Goal: Task Accomplishment & Management: Manage account settings

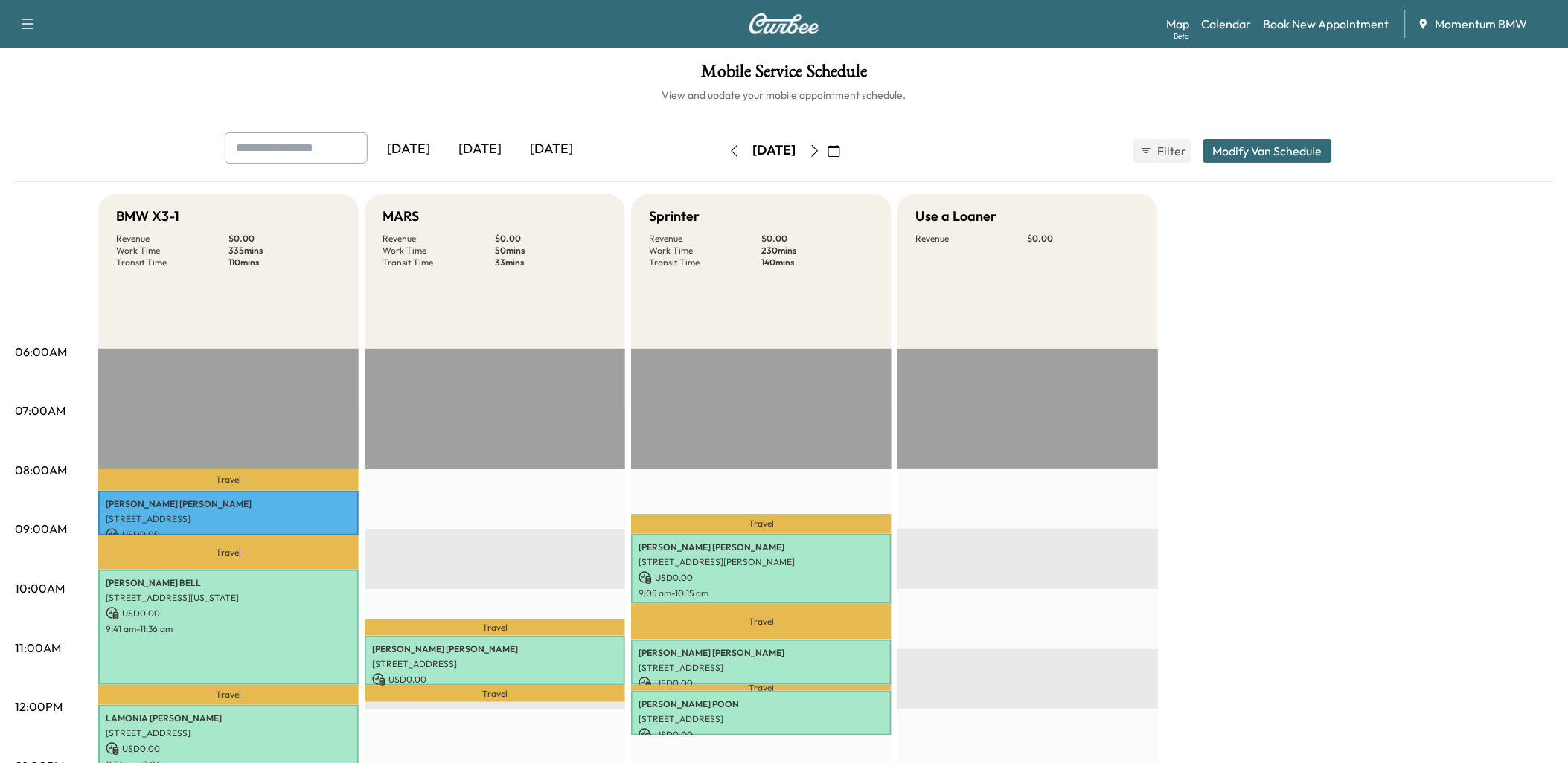
click at [840, 146] on icon "button" at bounding box center [834, 151] width 12 height 12
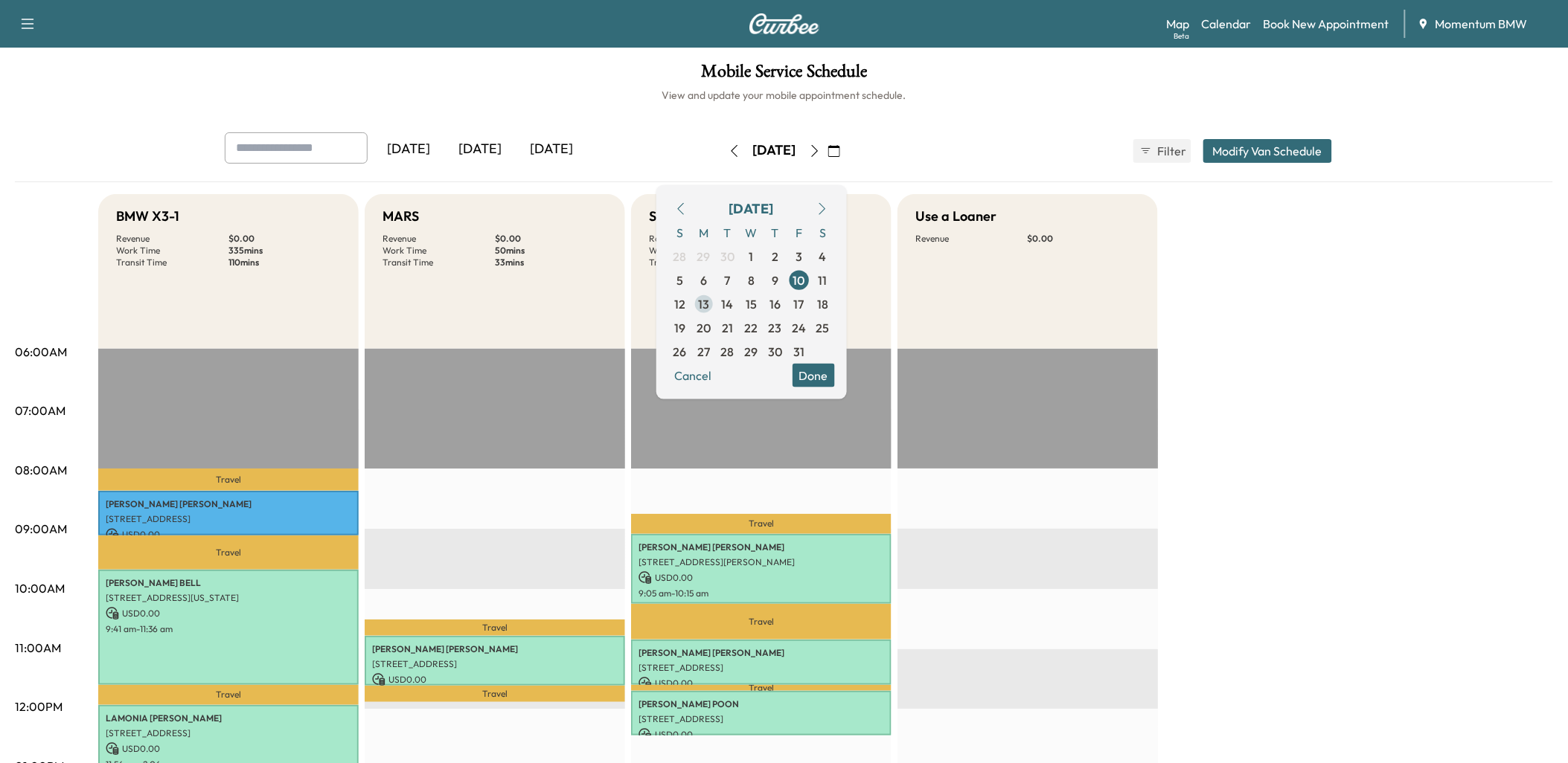
click at [709, 300] on span "13" at bounding box center [703, 304] width 11 height 18
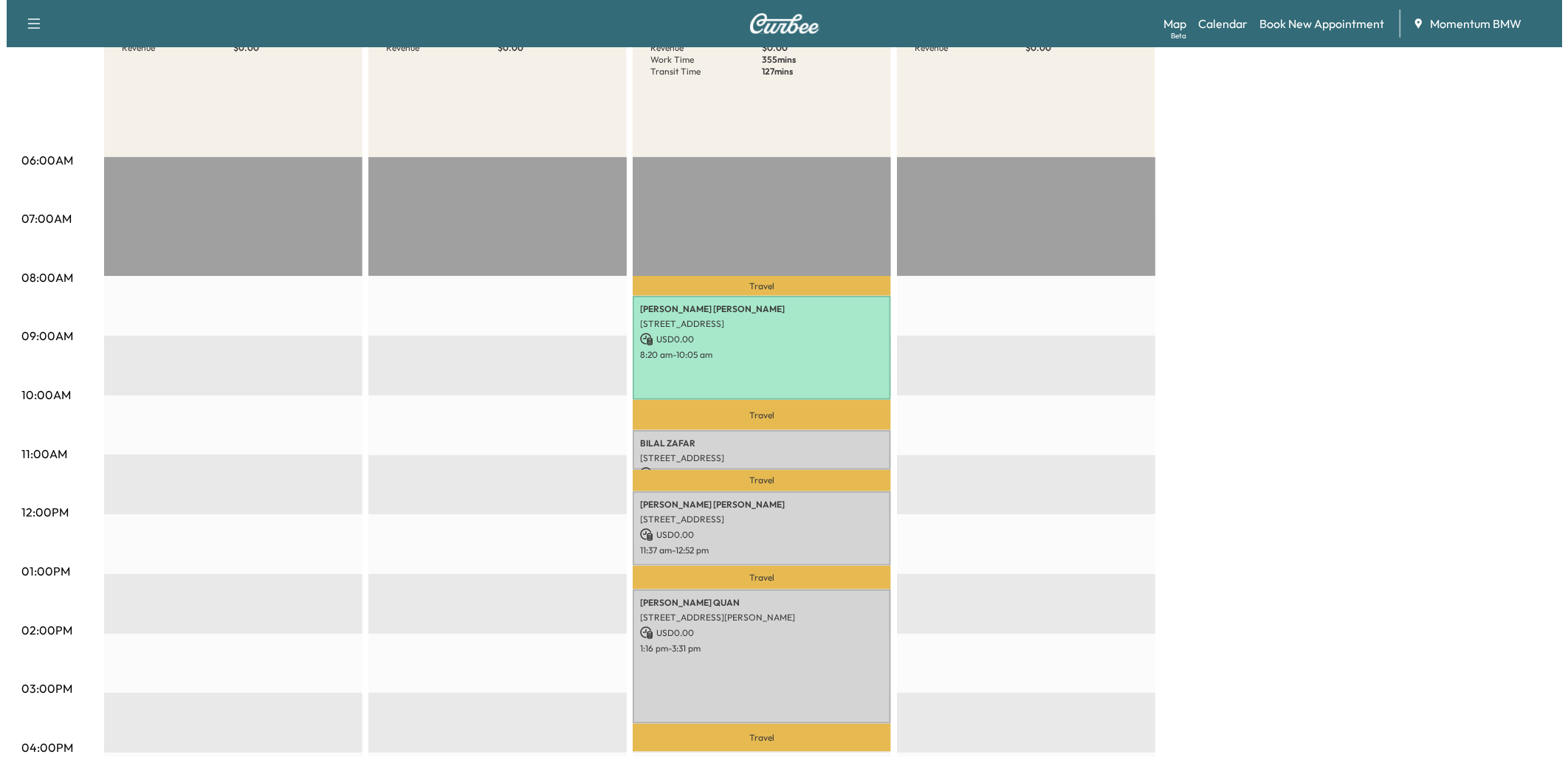
scroll to position [246, 0]
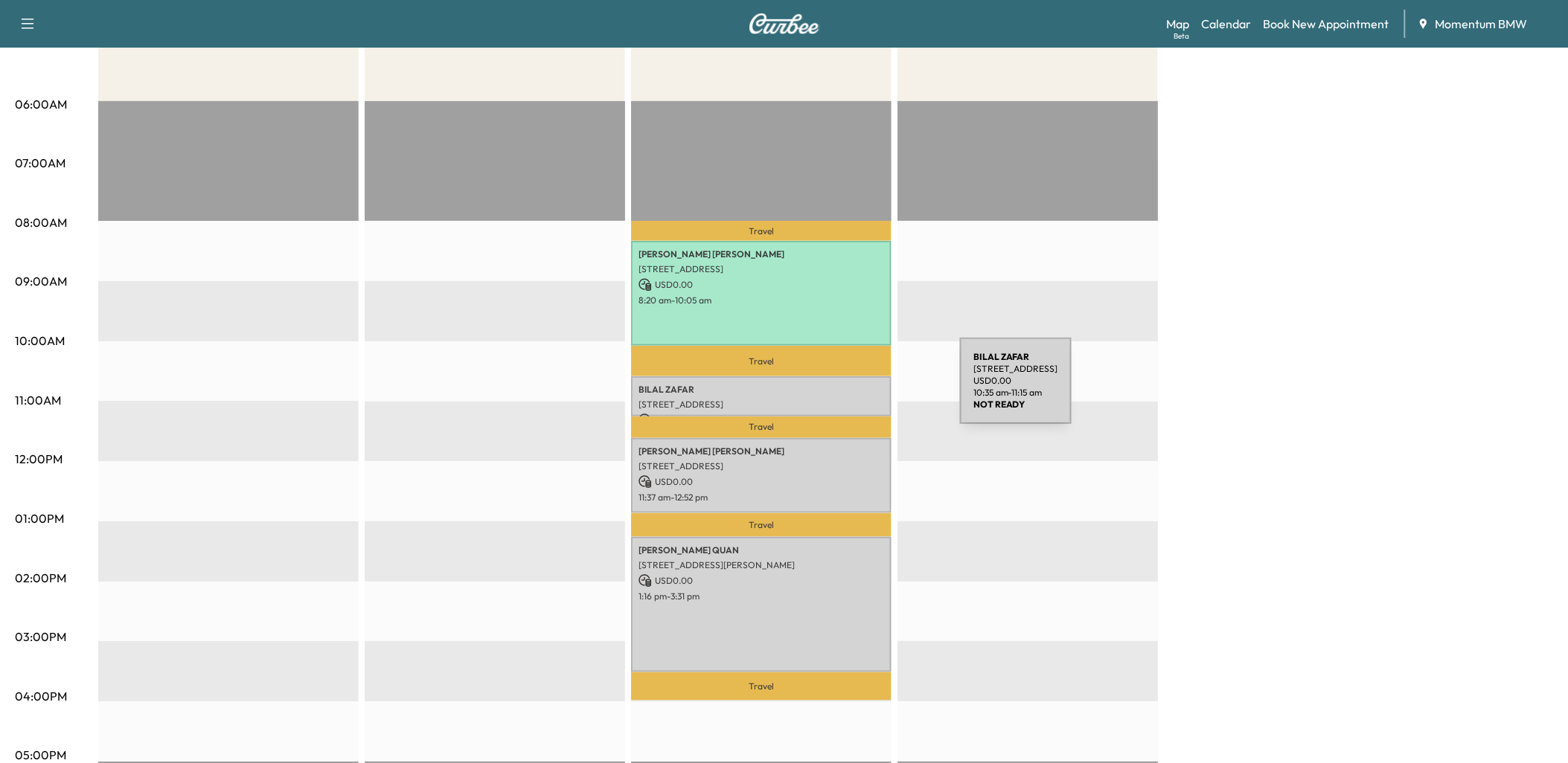
click at [848, 390] on p "[PERSON_NAME]" at bounding box center [761, 390] width 246 height 12
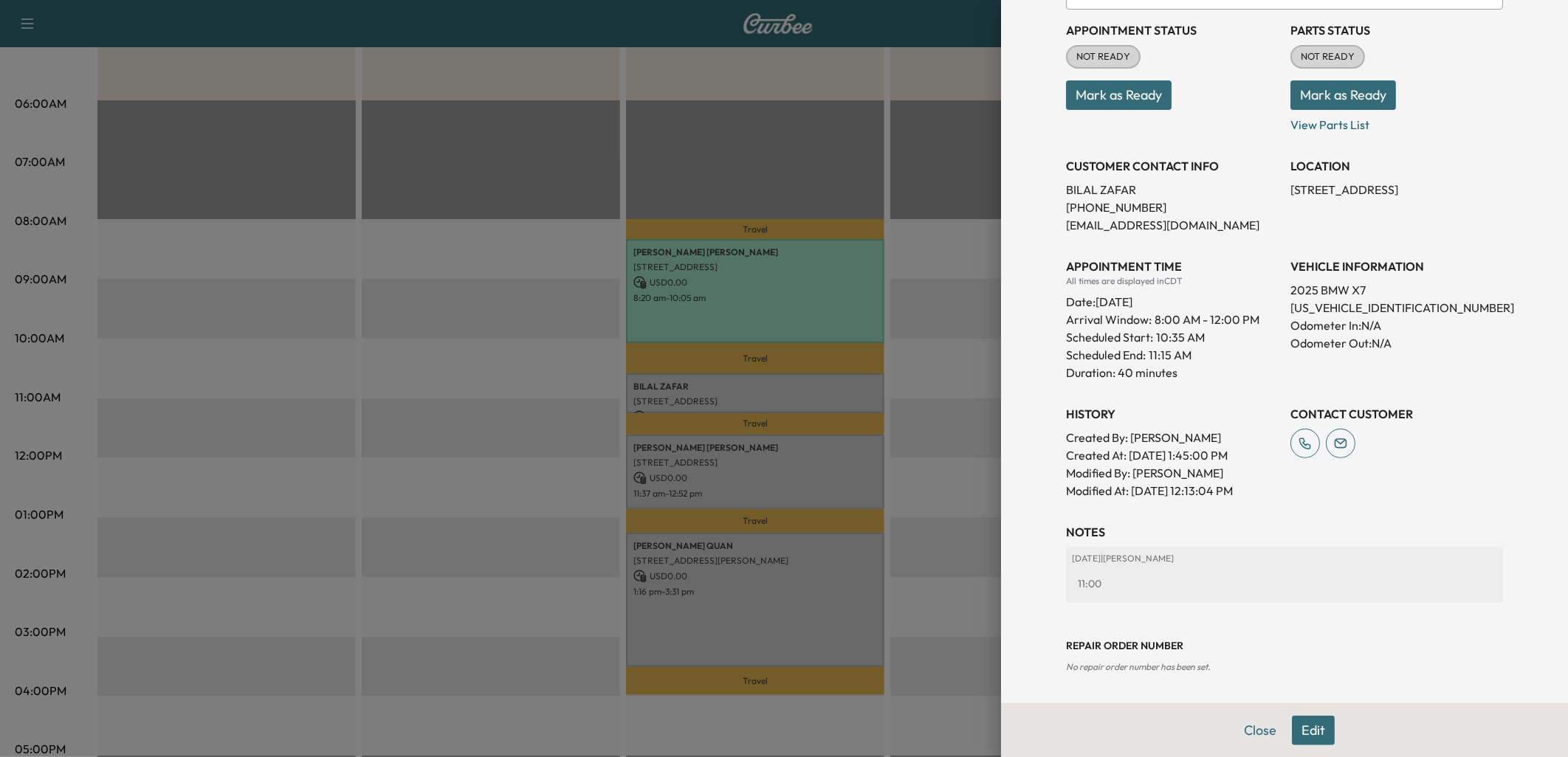
scroll to position [164, 0]
click at [1307, 727] on button "Edit" at bounding box center [1313, 731] width 43 height 30
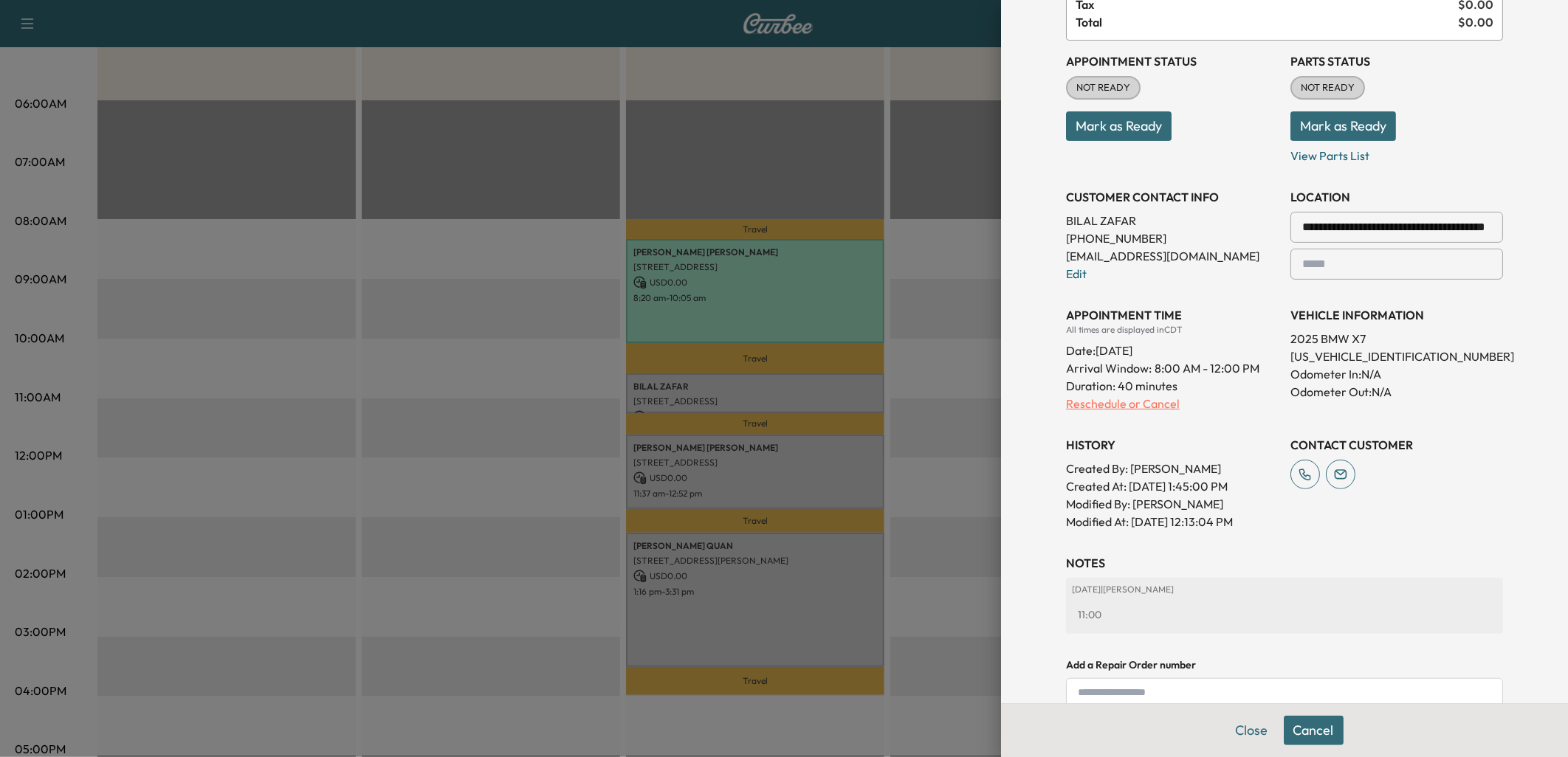
click at [1100, 402] on p "Reschedule or Cancel" at bounding box center [1172, 404] width 213 height 18
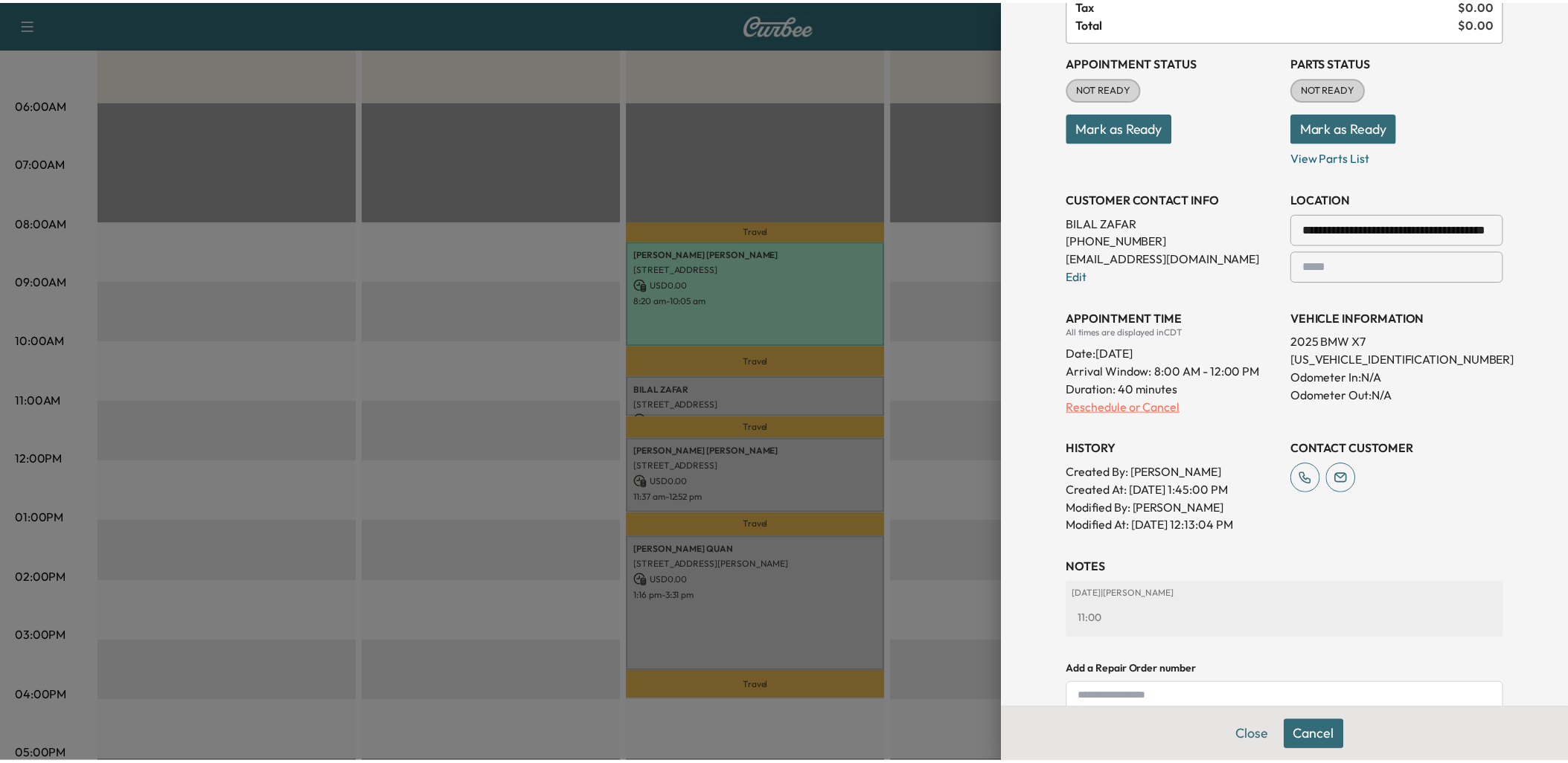
scroll to position [0, 0]
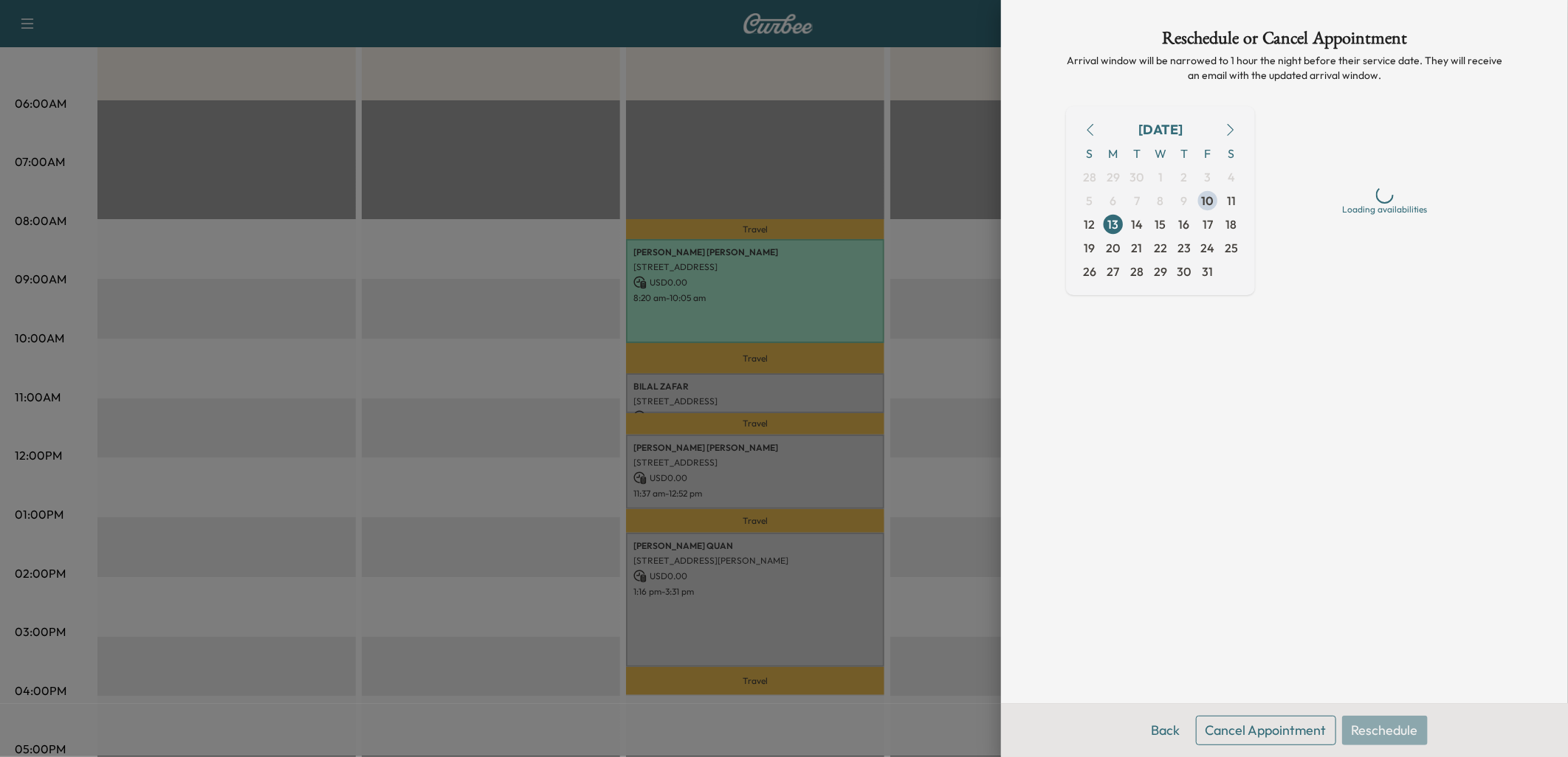
click at [1258, 727] on button "Cancel Appointment" at bounding box center [1265, 731] width 140 height 30
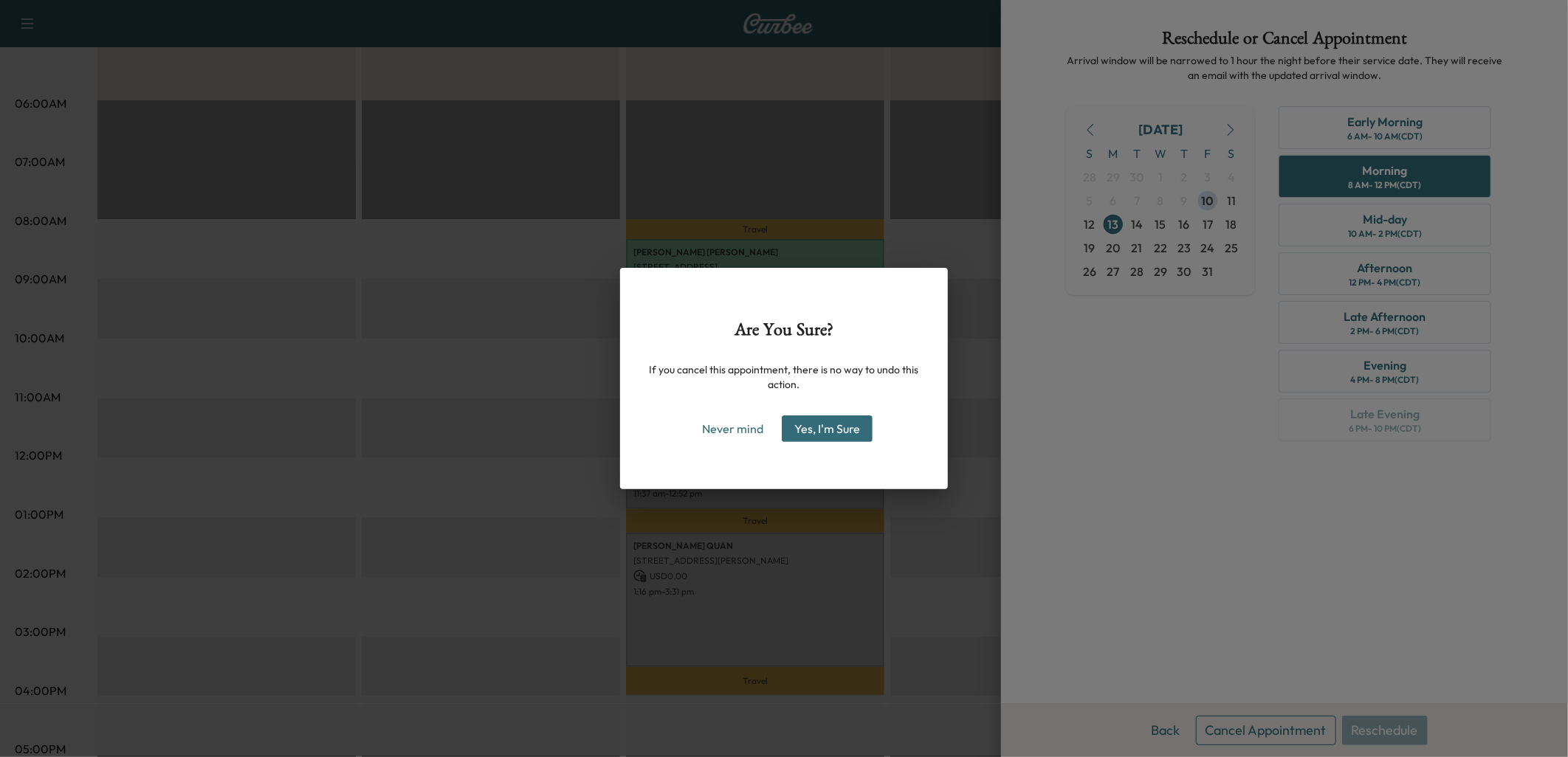
click at [843, 423] on button "Yes, I'm Sure" at bounding box center [827, 429] width 91 height 27
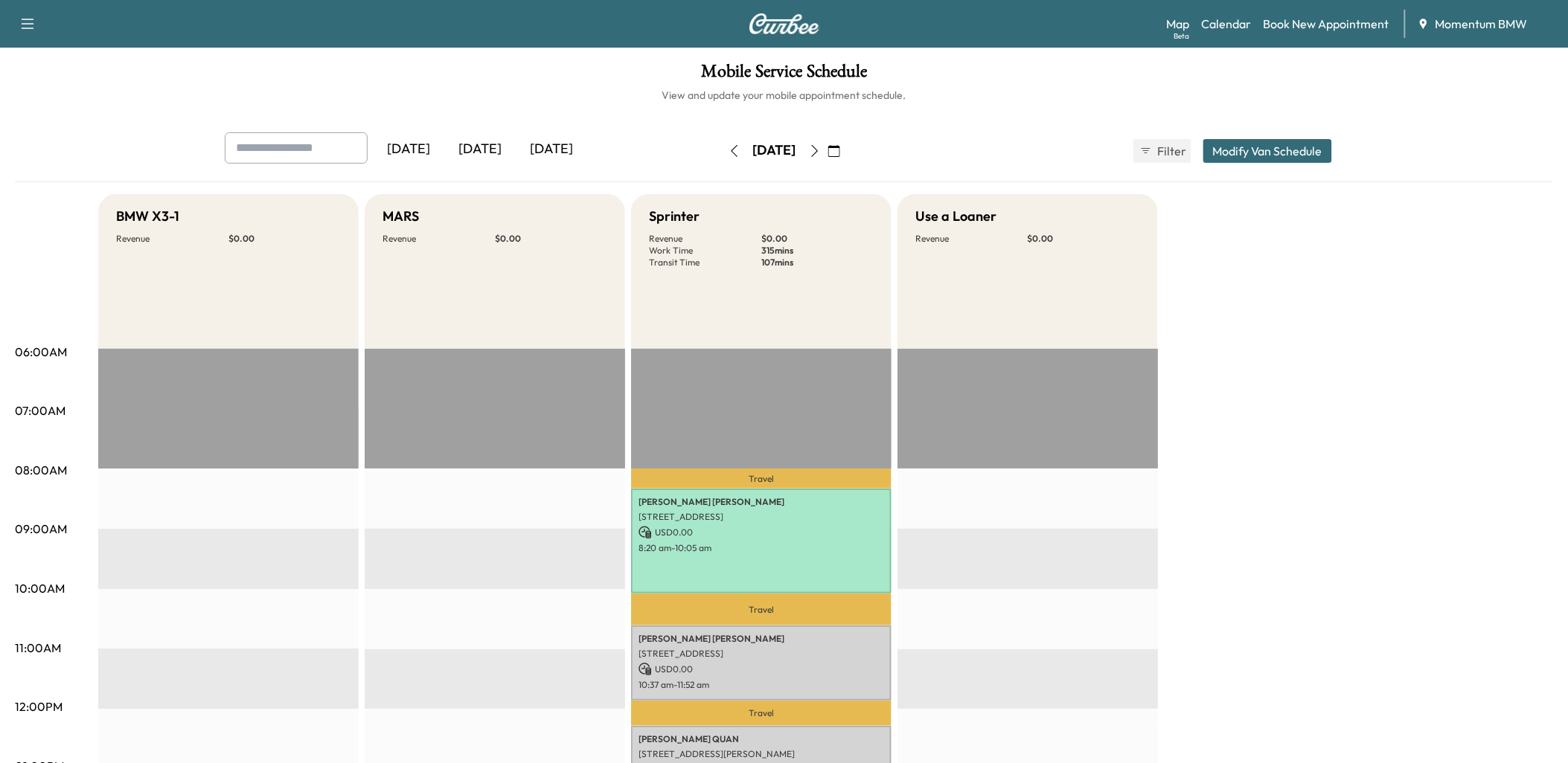
click at [729, 149] on icon "button" at bounding box center [735, 151] width 12 height 12
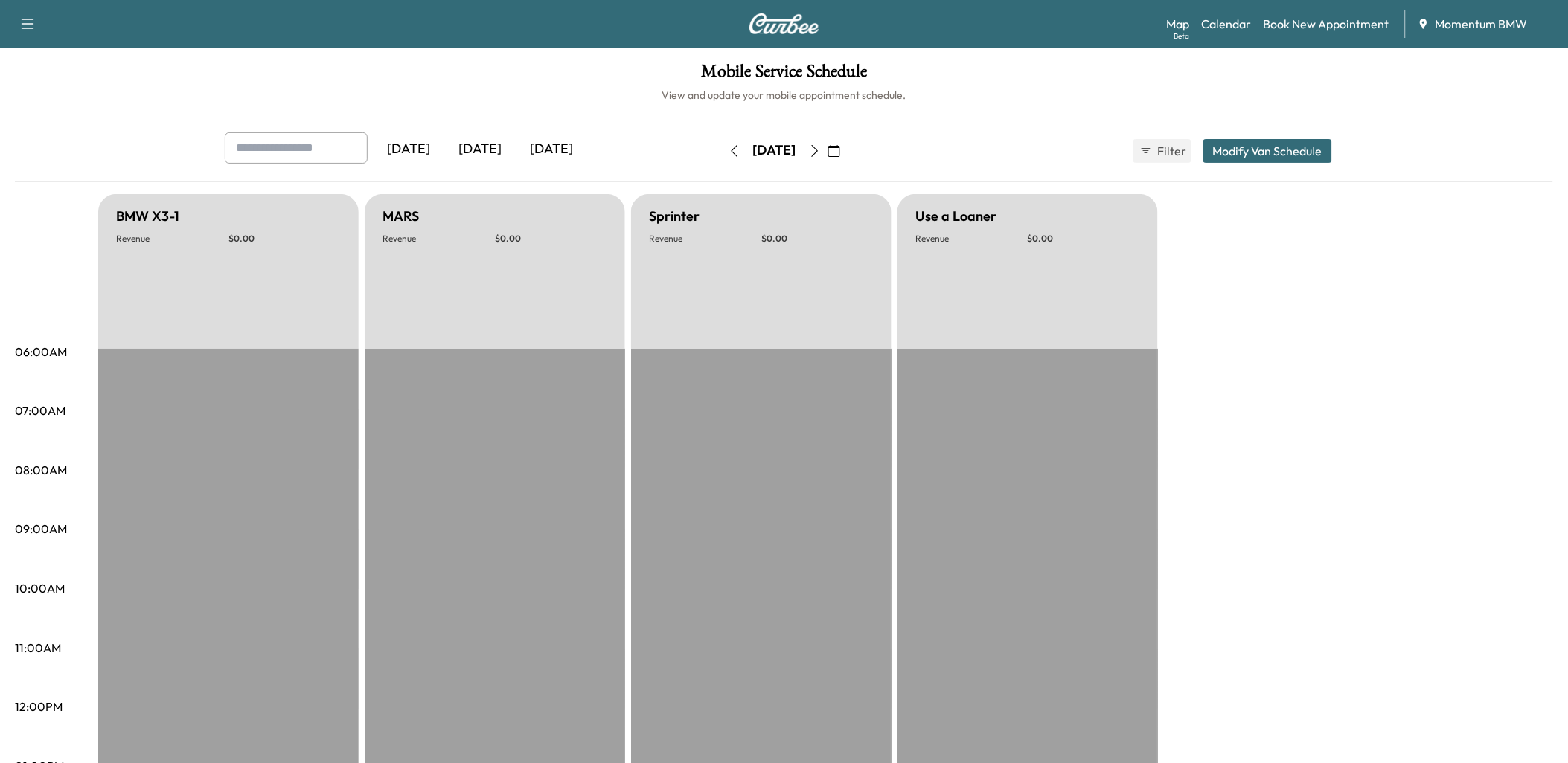
click at [731, 149] on icon "button" at bounding box center [734, 151] width 7 height 12
click at [729, 149] on icon "button" at bounding box center [735, 151] width 12 height 12
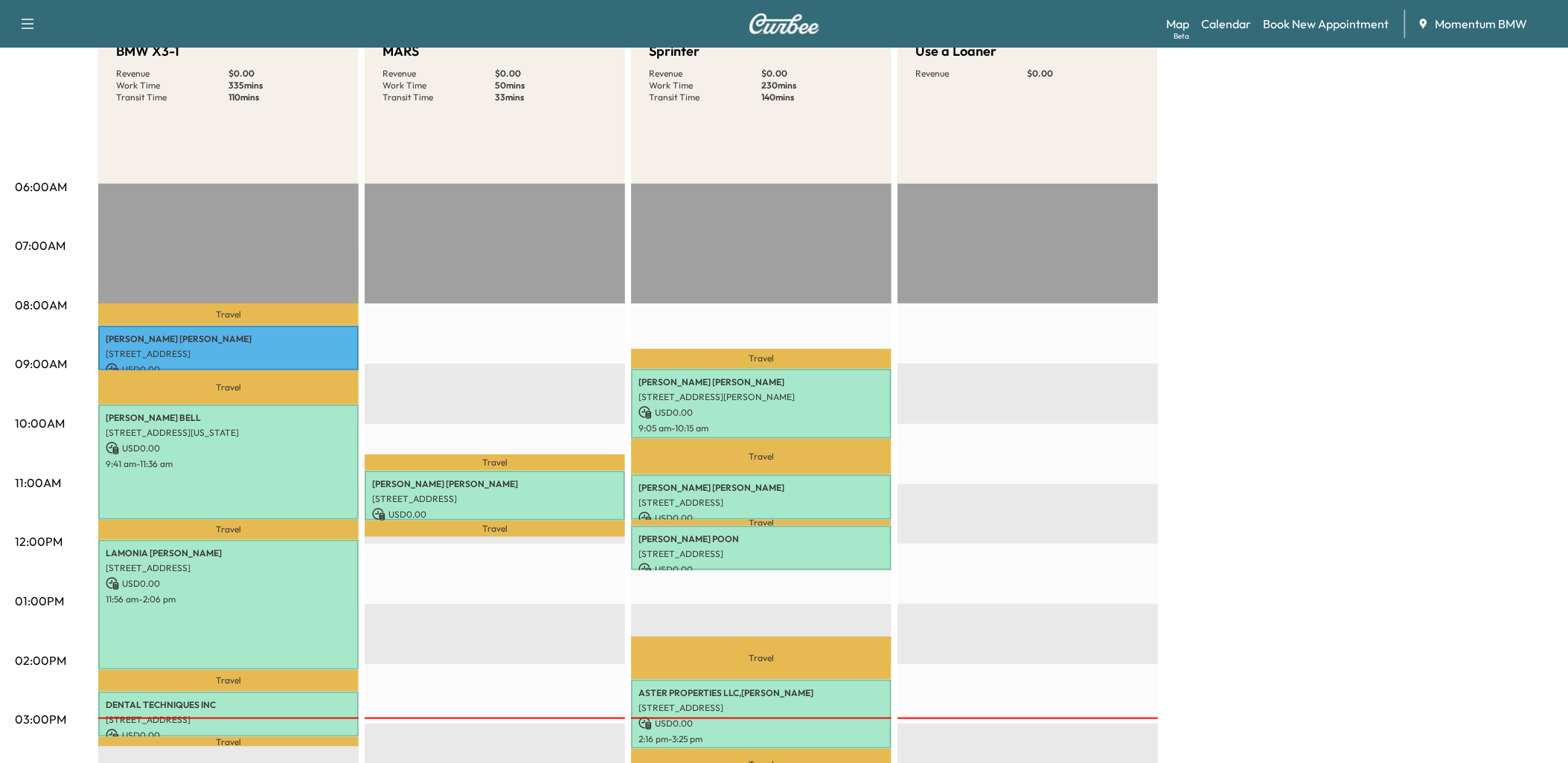
scroll to position [248, 0]
